Goal: Task Accomplishment & Management: Manage account settings

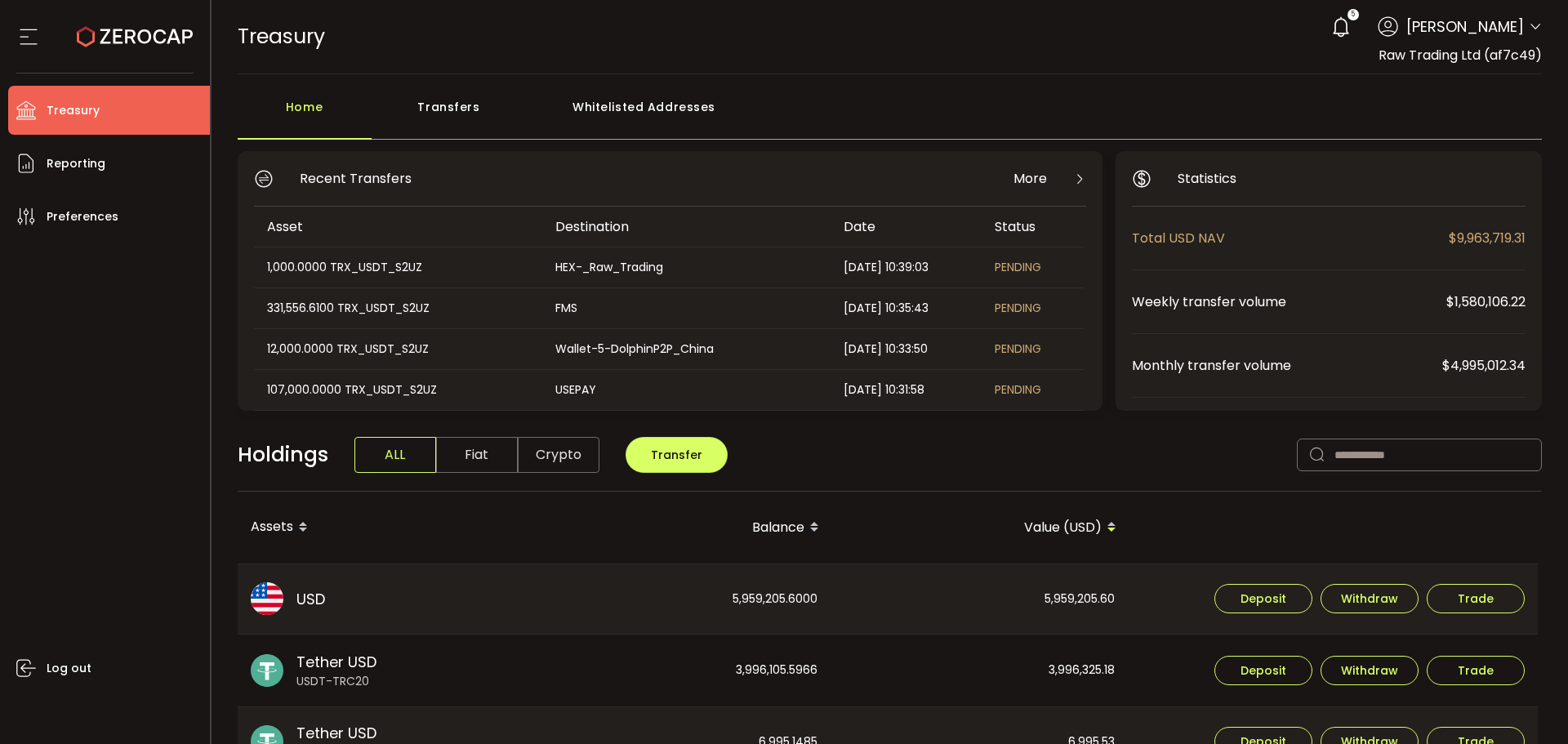
drag, startPoint x: 432, startPoint y: 124, endPoint x: 438, endPoint y: 136, distance: 13.4
click at [432, 124] on div "Transfers" at bounding box center [449, 115] width 155 height 49
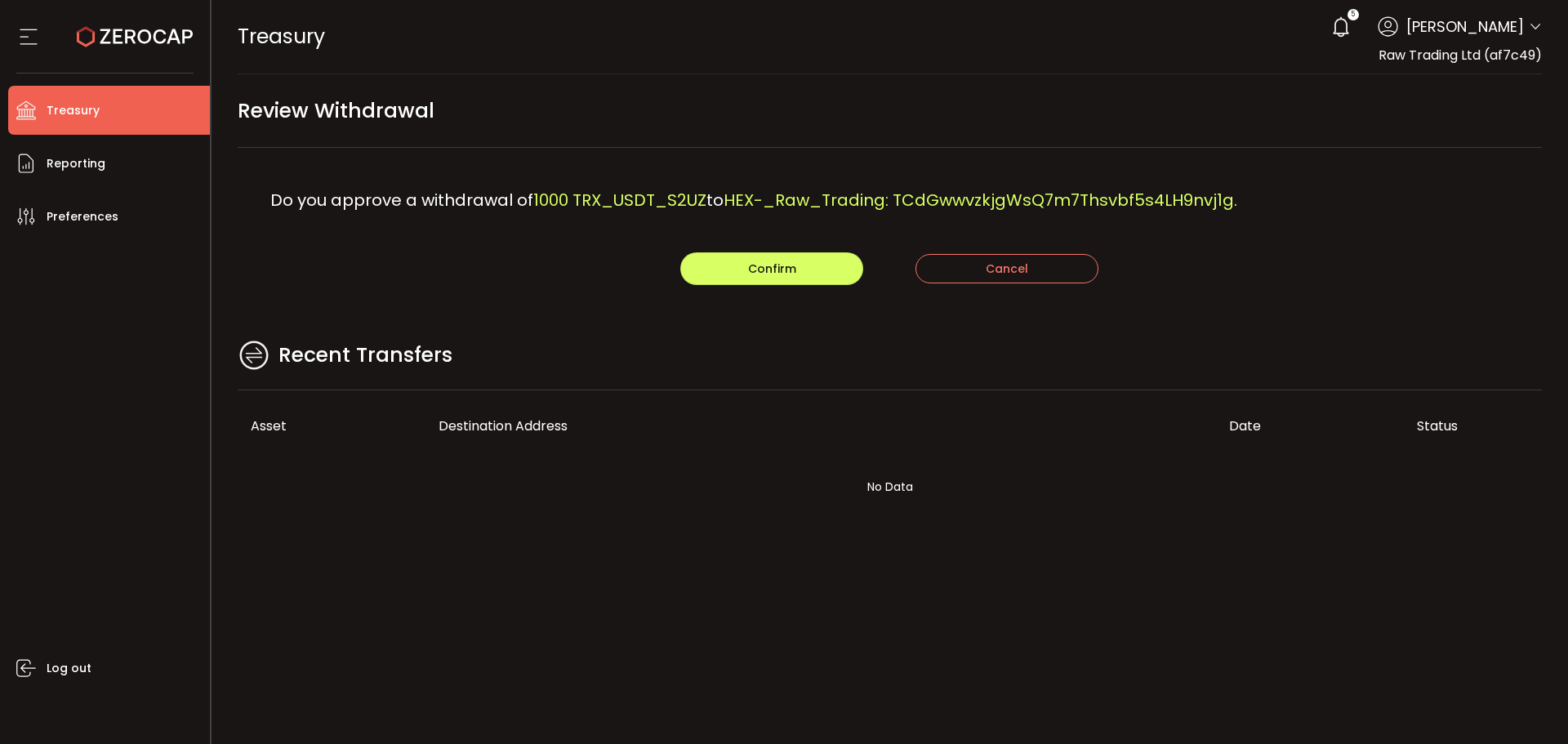
click at [1023, 204] on span "HEX-_Raw_Trading: TCdGwwvzkjgWsQ7m7Thsvbf5s4LH9nvj1g." at bounding box center [980, 200] width 514 height 23
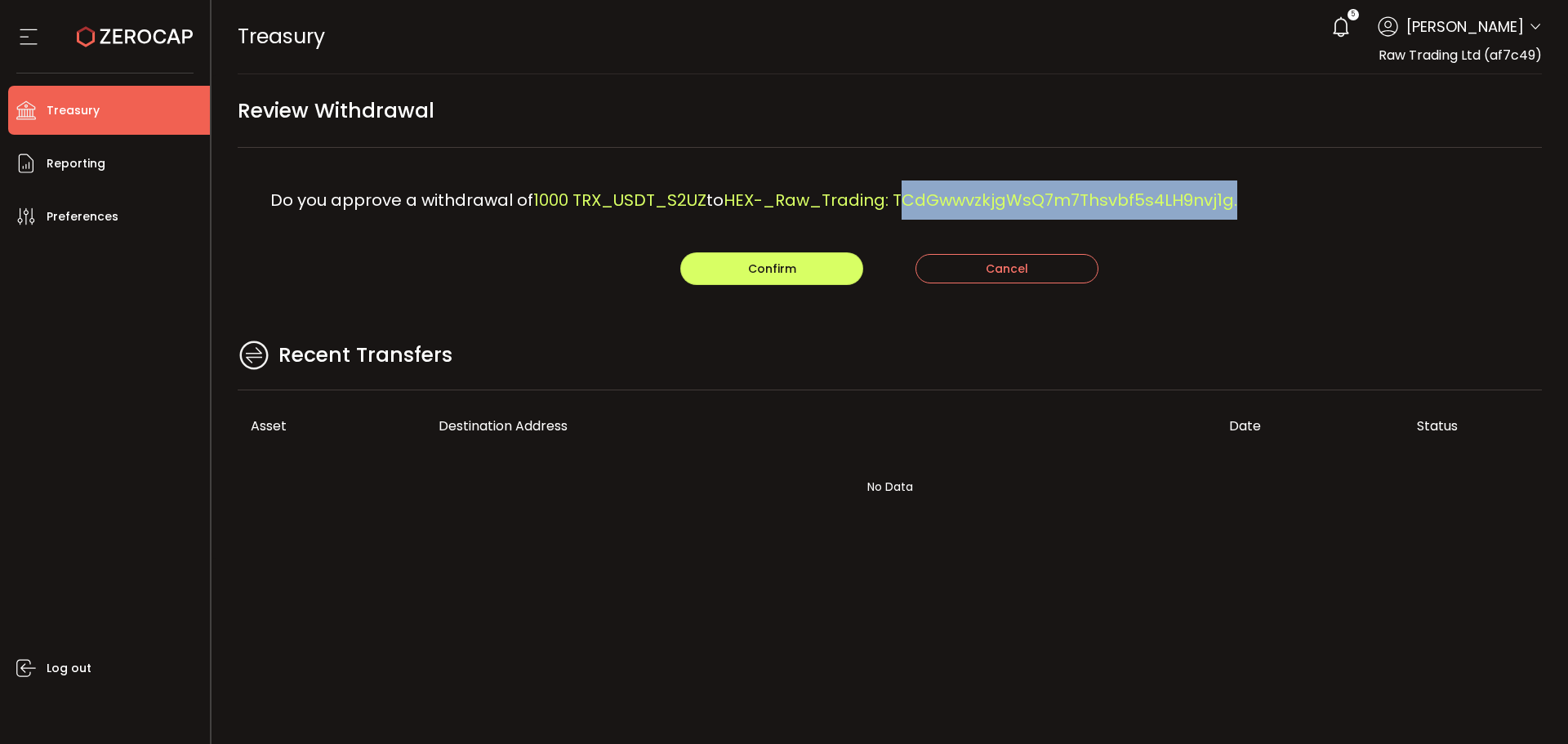
click at [1023, 204] on span "HEX-_Raw_Trading: TCdGwwvzkjgWsQ7m7Thsvbf5s4LH9nvj1g." at bounding box center [980, 200] width 514 height 23
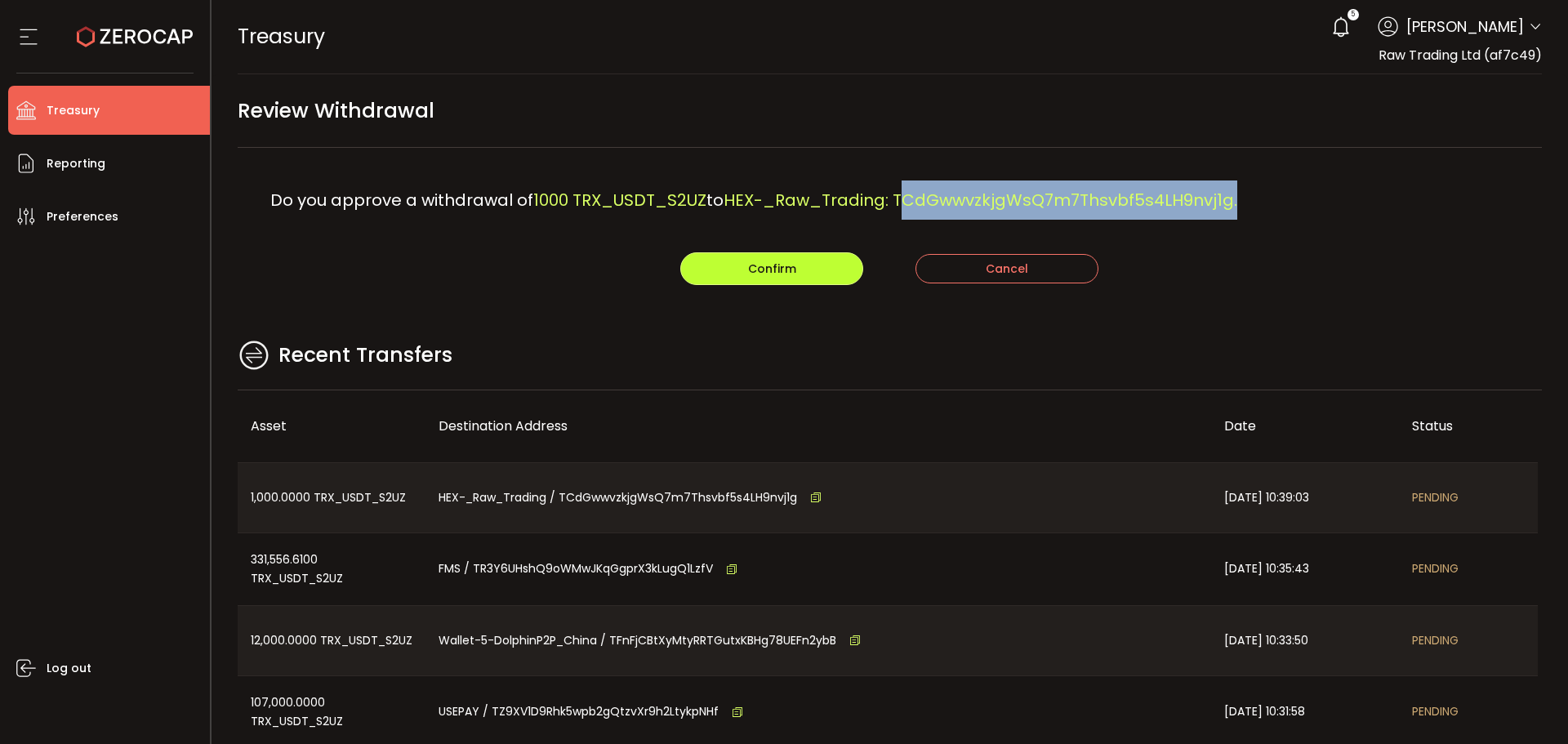
click at [781, 268] on span "Confirm" at bounding box center [772, 268] width 48 height 17
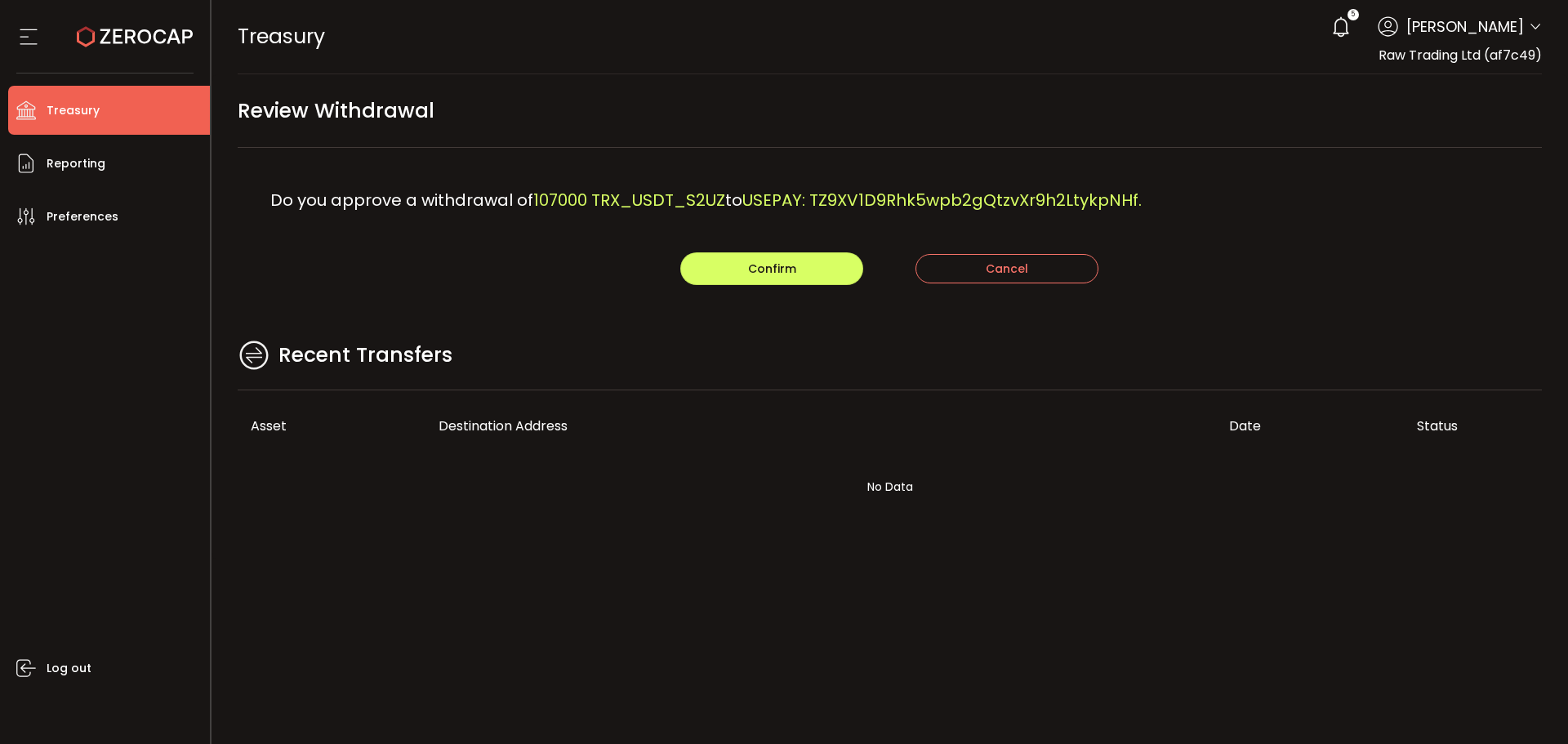
click at [1038, 360] on div "Recent Transfers" at bounding box center [890, 363] width 1305 height 53
click at [768, 266] on span "Confirm" at bounding box center [772, 268] width 48 height 17
click at [558, 241] on div "Do you approve a withdrawal of 331556.61 TRX_USDT_S2UZ to FMS: TR3Y6UHshQ9oWMwJ…" at bounding box center [890, 200] width 1305 height 105
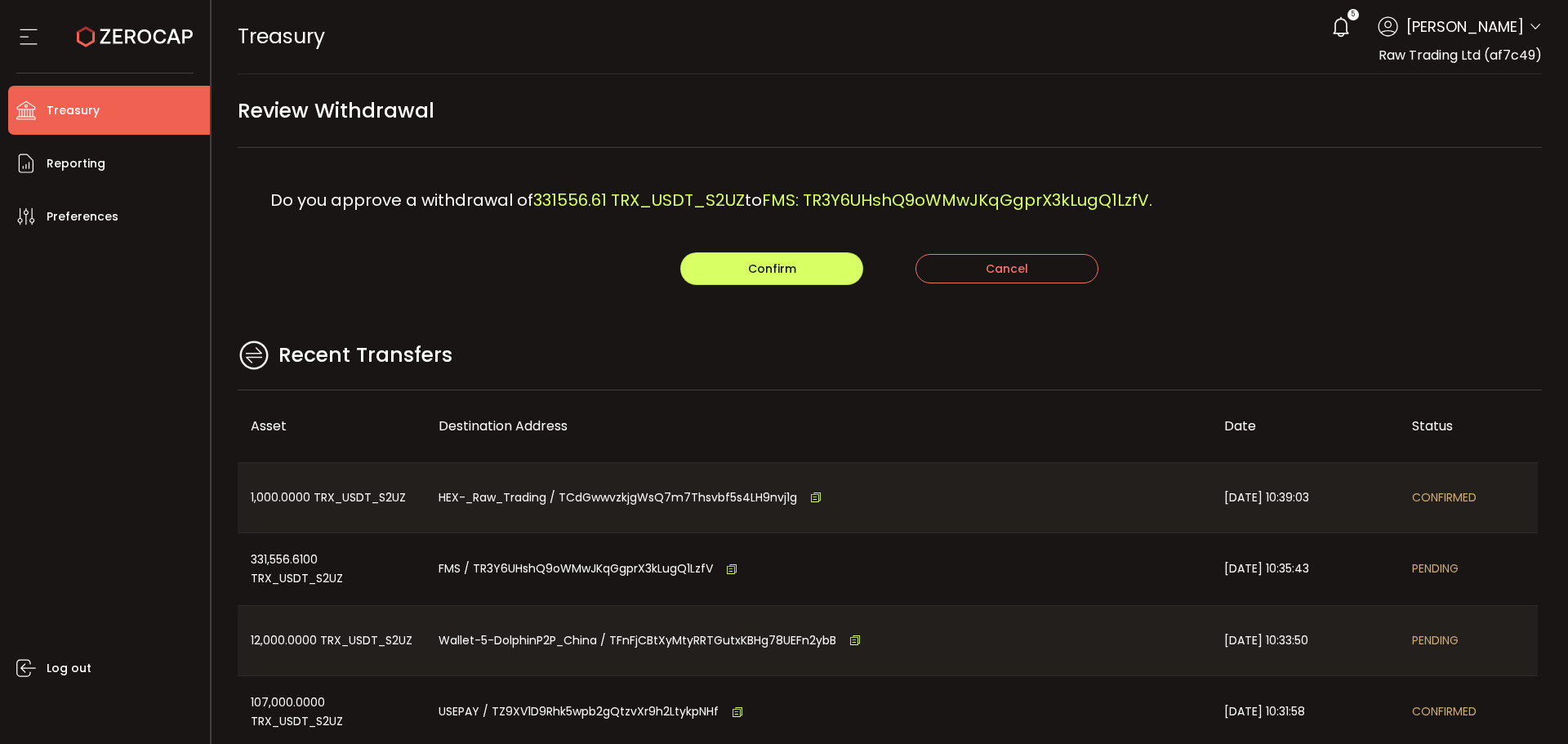
click at [812, 343] on div "Recent Transfers" at bounding box center [890, 363] width 1305 height 53
click at [736, 265] on button "Confirm" at bounding box center [771, 268] width 183 height 33
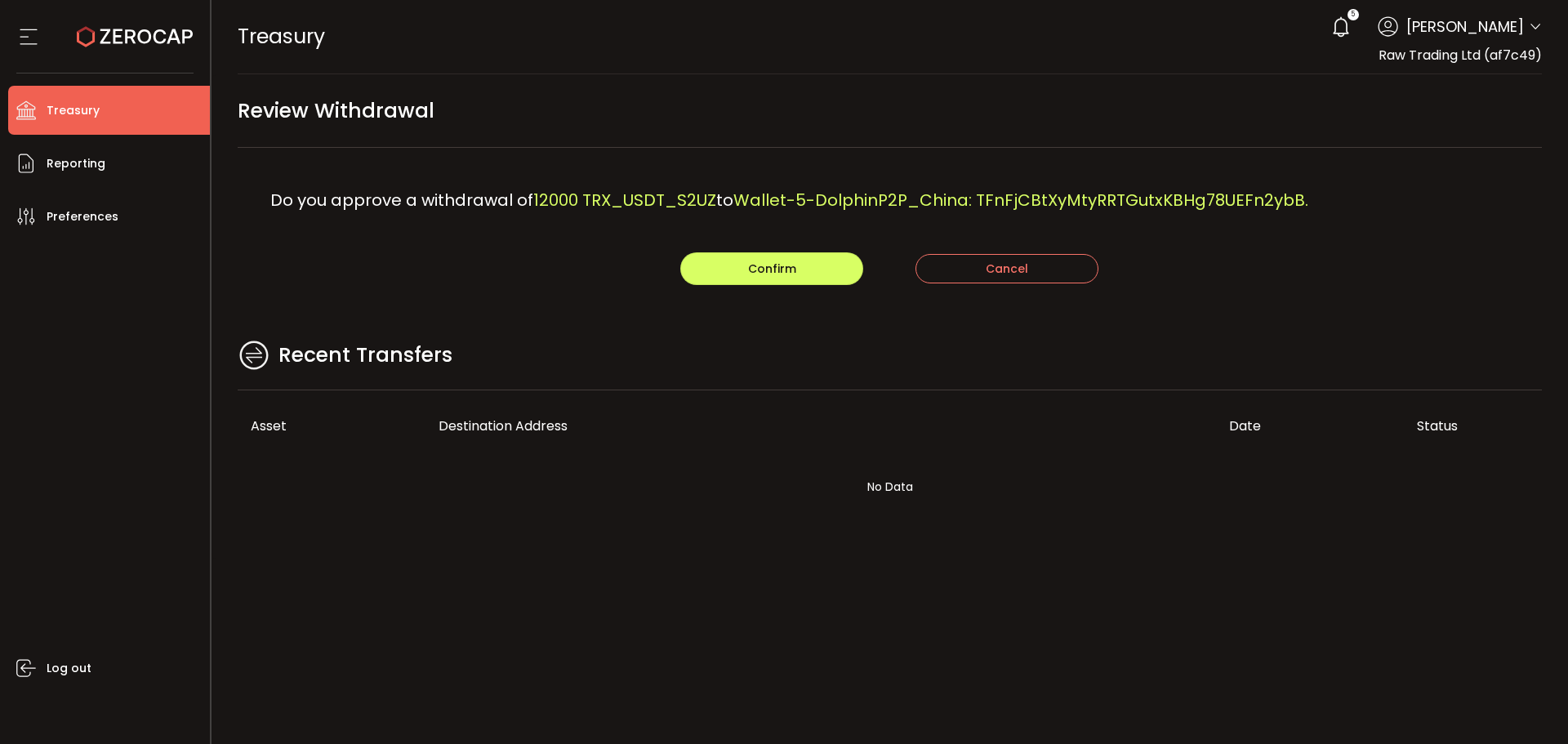
click at [537, 318] on main "Review Withdrawal Do you approve a withdrawal of 12000 TRX_USDT_S2UZ to Wallet-…" at bounding box center [890, 317] width 1357 height 485
click at [794, 276] on span "Confirm" at bounding box center [772, 268] width 48 height 17
